Goal: Task Accomplishment & Management: Complete application form

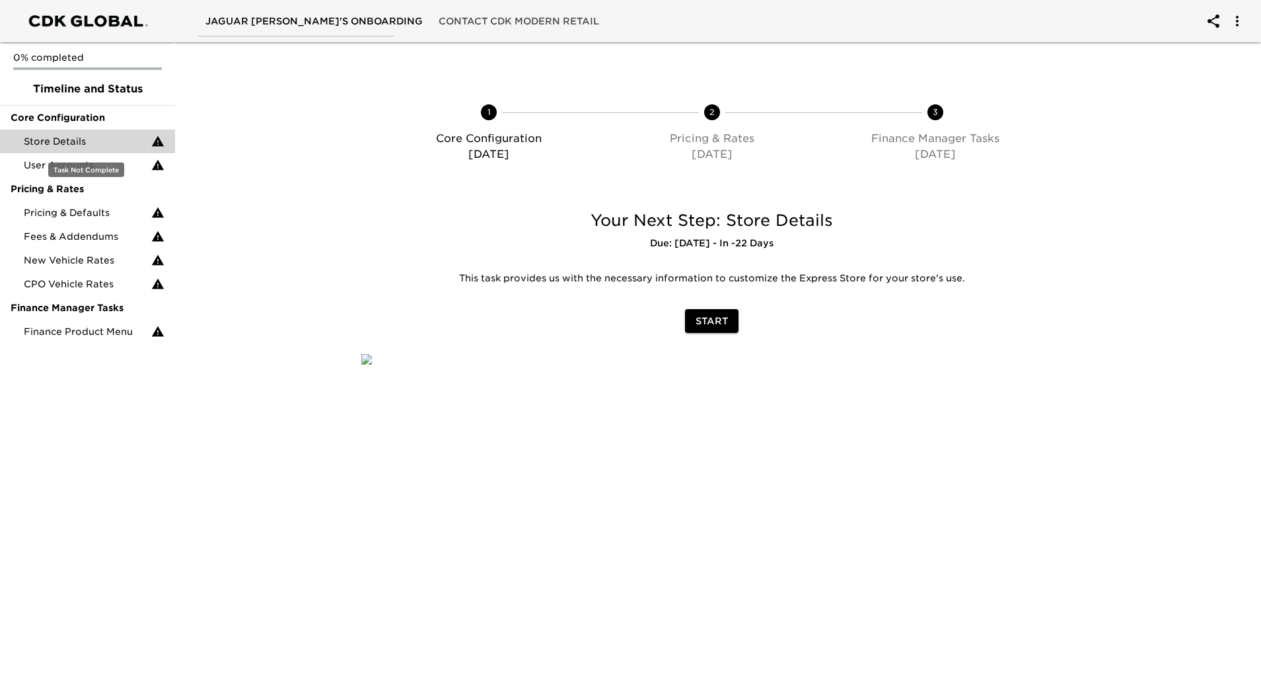
click at [104, 141] on span "Store Details" at bounding box center [87, 141] width 127 height 13
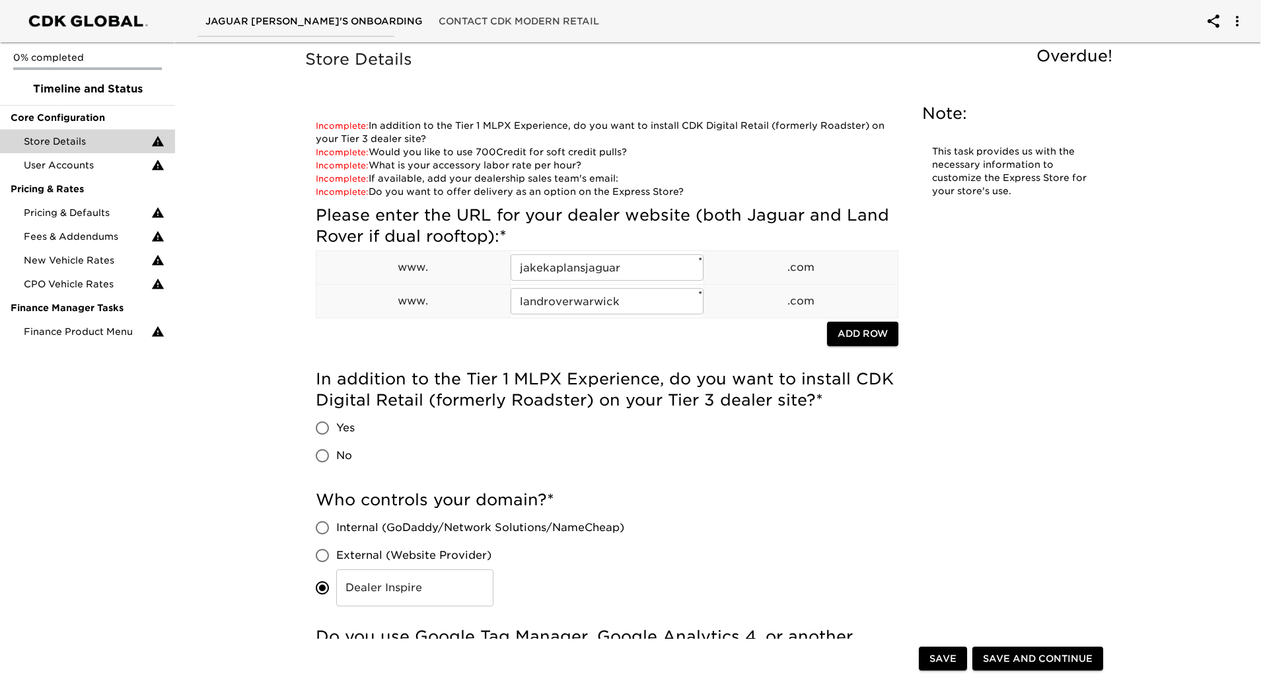
scroll to position [1108, 0]
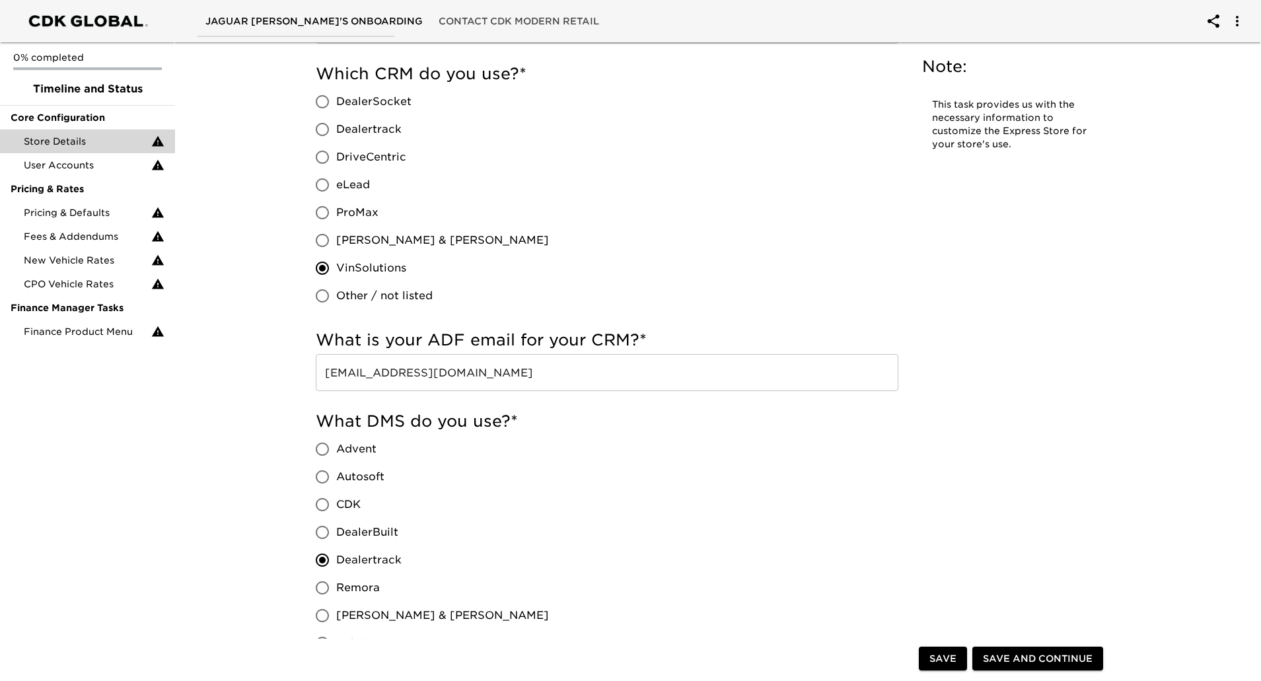
click at [442, 376] on input "[EMAIL_ADDRESS][DOMAIN_NAME]" at bounding box center [607, 372] width 583 height 37
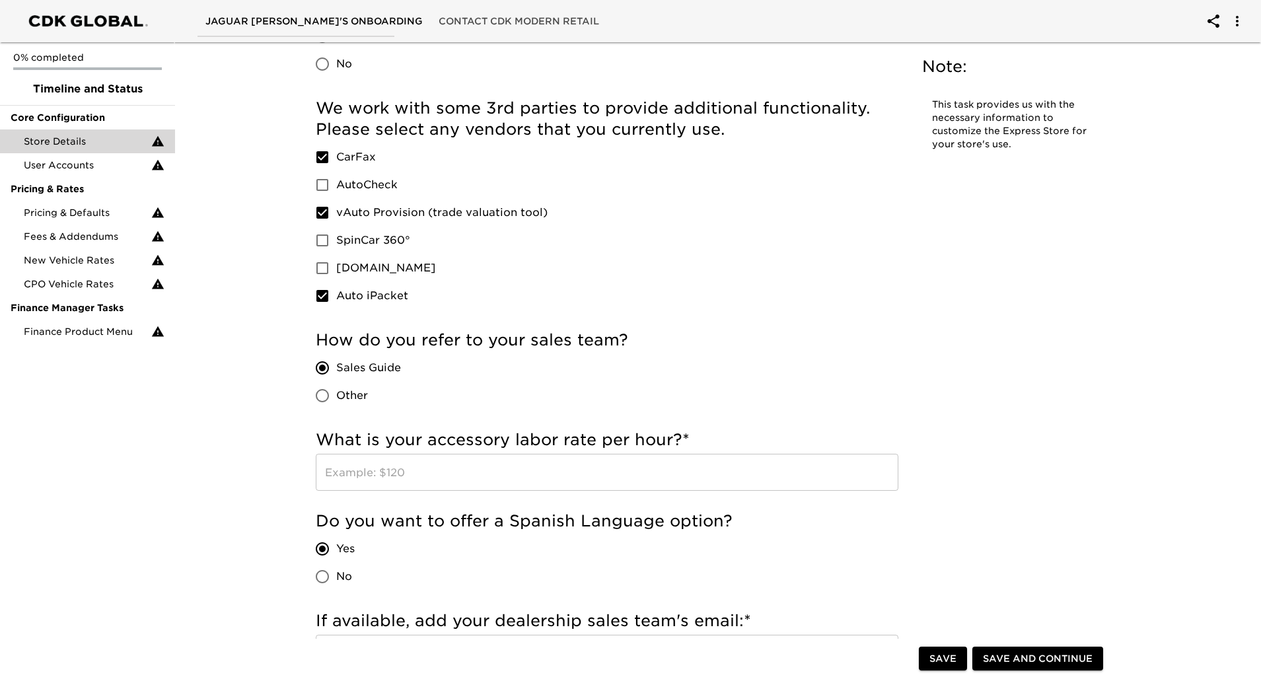
scroll to position [0, 0]
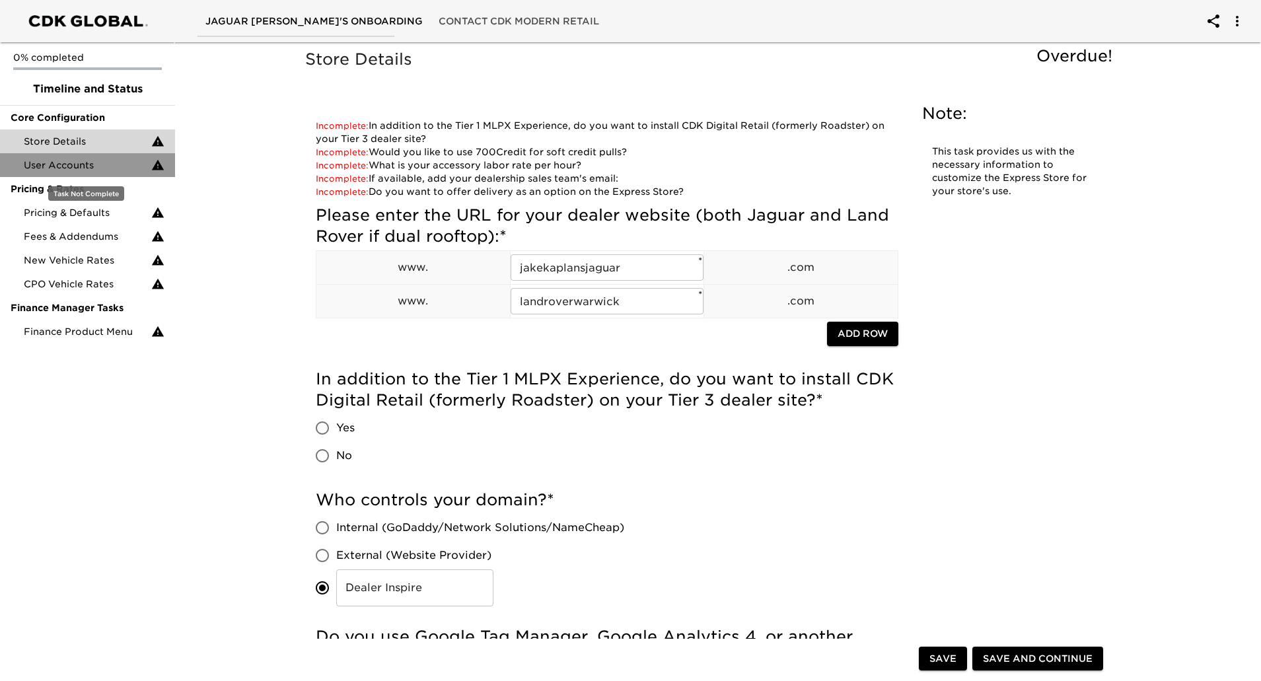
click at [81, 164] on span "User Accounts" at bounding box center [87, 165] width 127 height 13
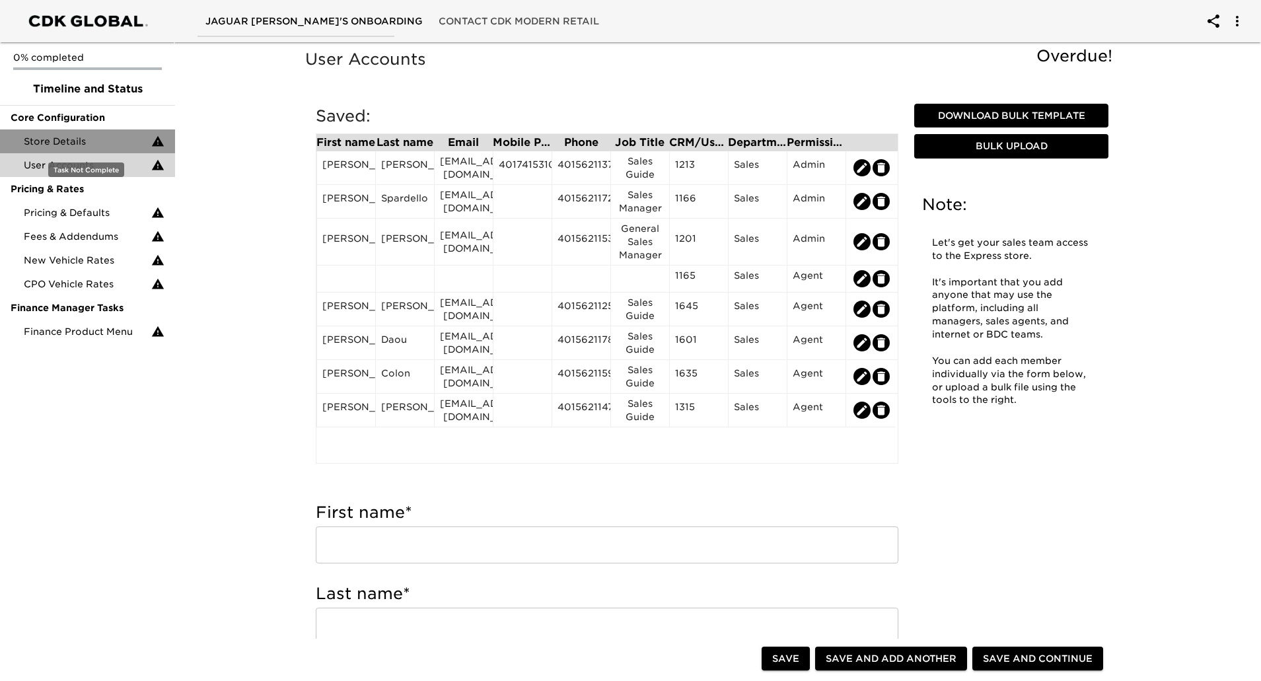
click at [84, 139] on span "Store Details" at bounding box center [87, 141] width 127 height 13
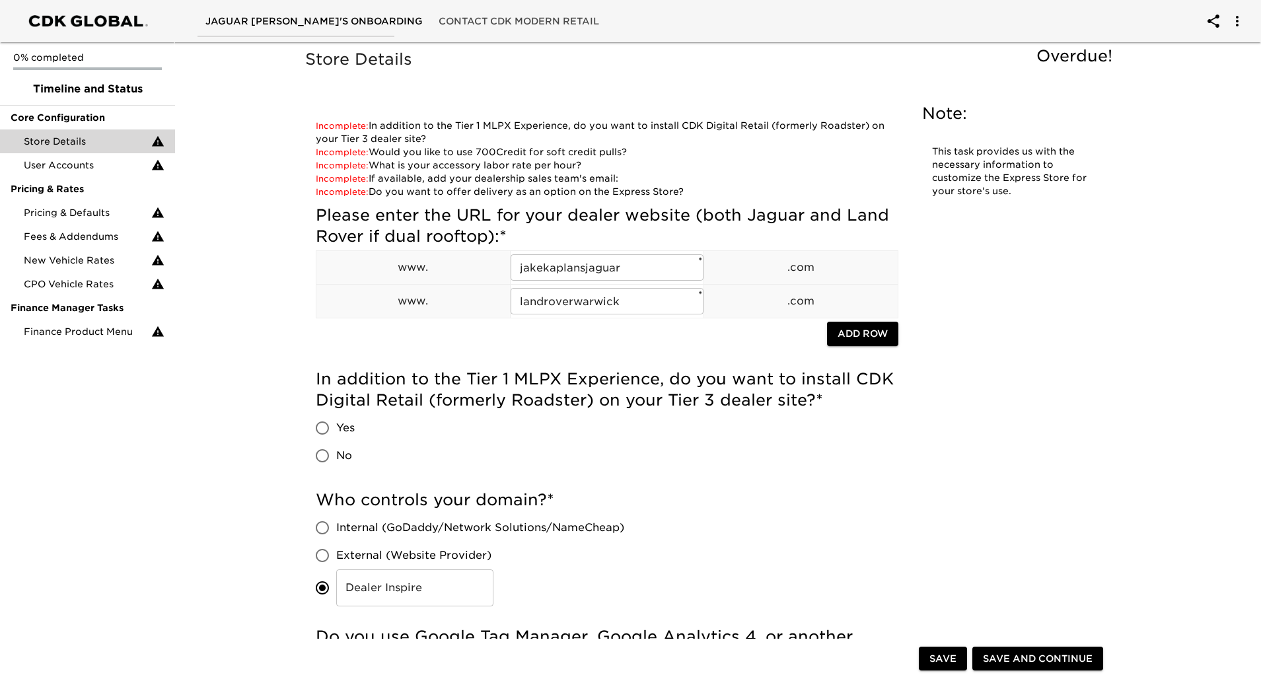
click at [499, 495] on h5 "Who controls your domain? *" at bounding box center [607, 499] width 583 height 21
drag, startPoint x: 653, startPoint y: 382, endPoint x: 595, endPoint y: 384, distance: 58.2
click at [595, 384] on h5 "In addition to the Tier 1 MLPX Experience, do you want to install CDK Digital R…" at bounding box center [607, 390] width 583 height 42
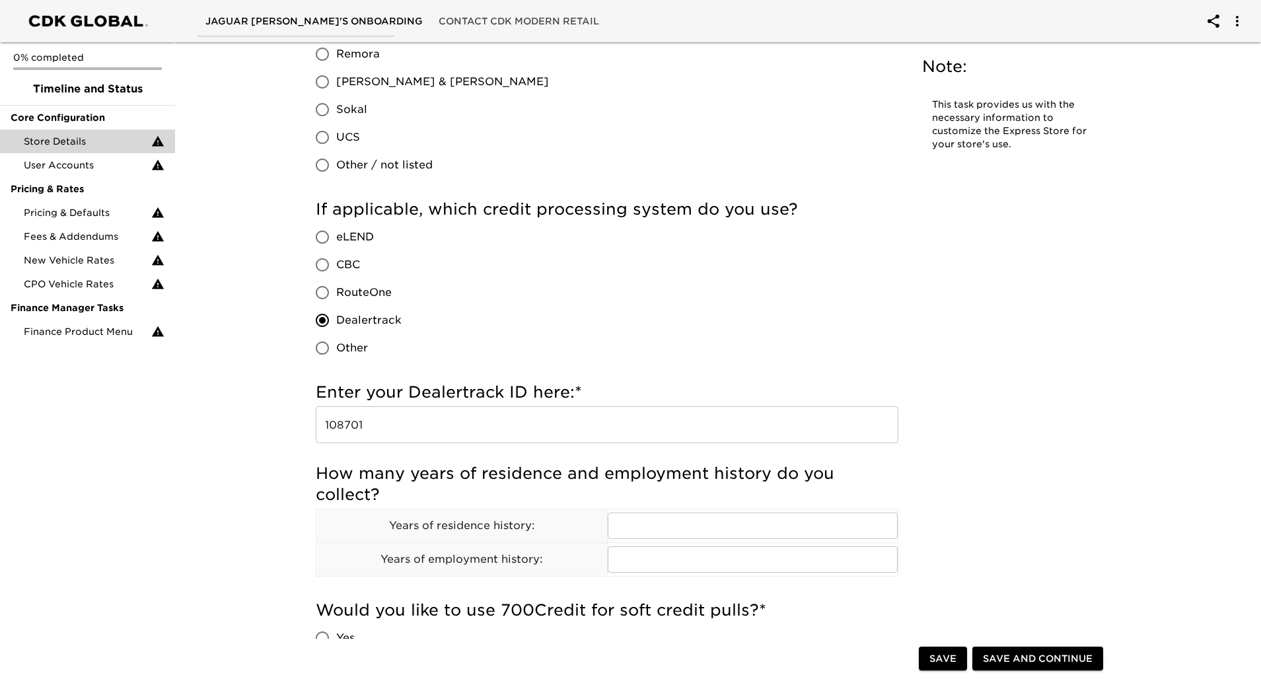
scroll to position [1643, 0]
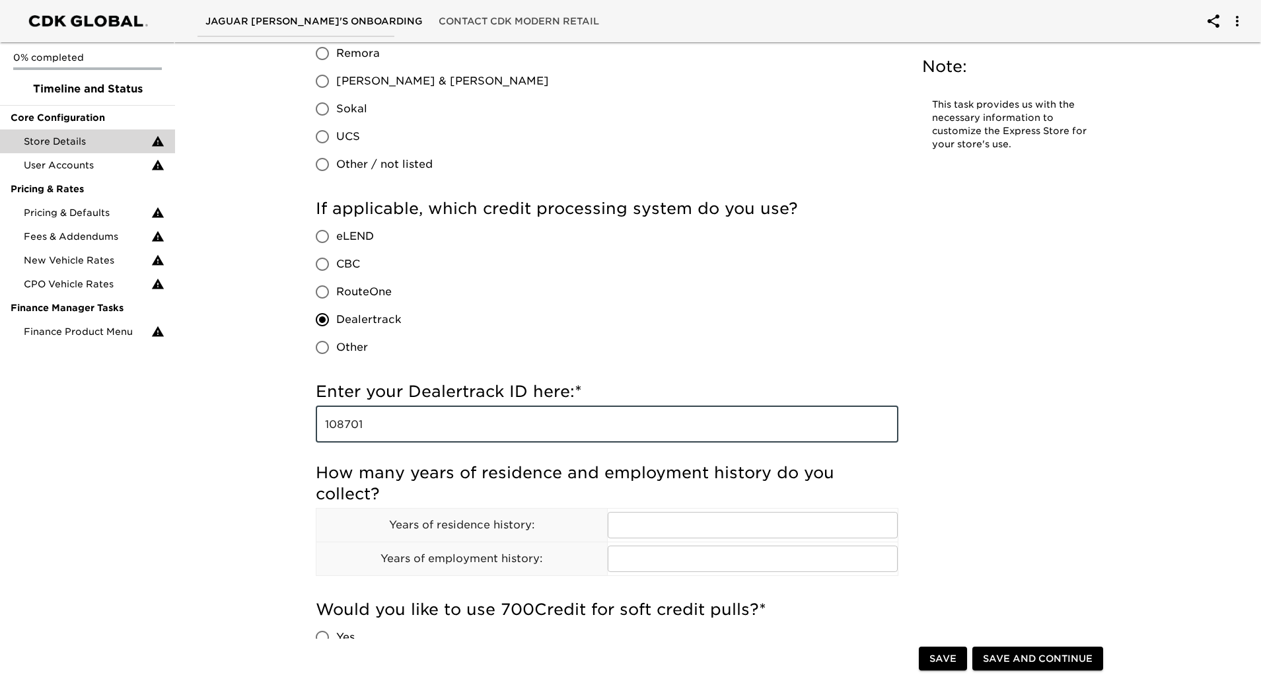
click at [334, 426] on input "108701" at bounding box center [607, 424] width 583 height 37
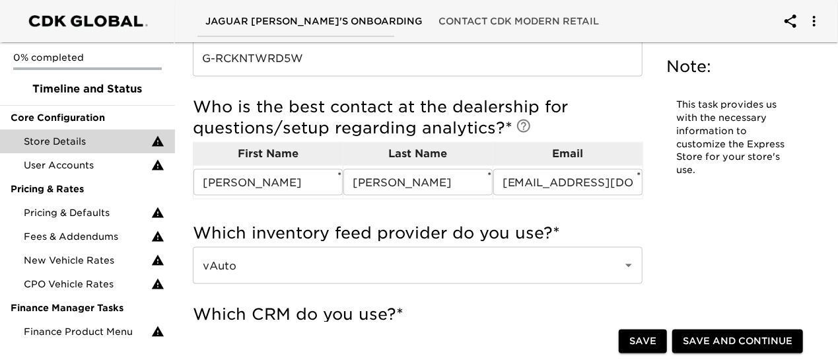
scroll to position [2153, 0]
